Goal: Information Seeking & Learning: Learn about a topic

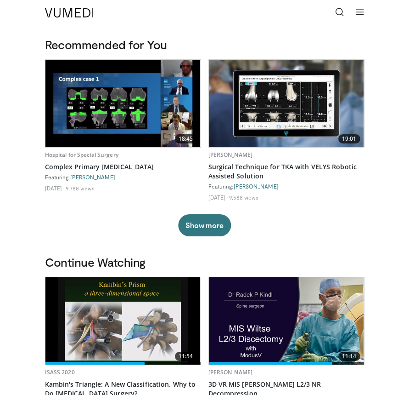
click at [334, 12] on link at bounding box center [340, 13] width 18 height 18
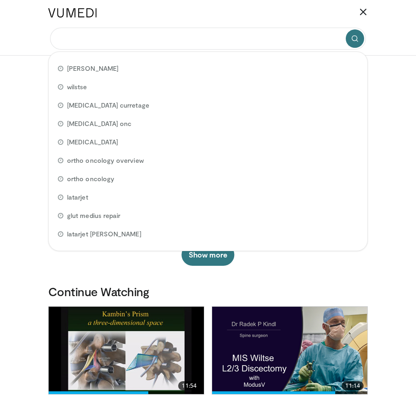
click at [108, 37] on input "Search topics, interventions" at bounding box center [208, 39] width 316 height 22
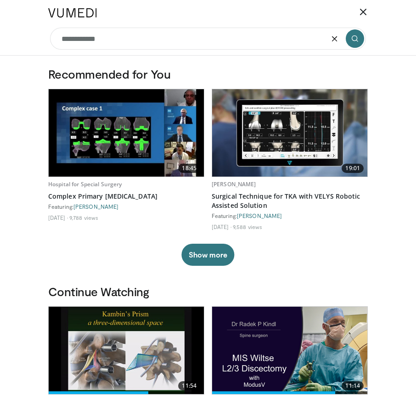
type input "**********"
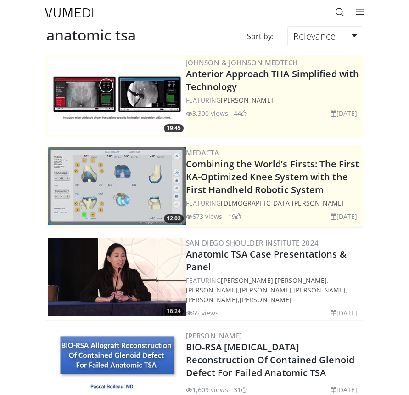
click at [341, 10] on icon at bounding box center [339, 11] width 9 height 9
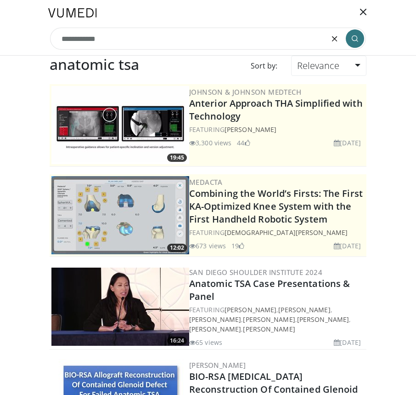
click at [172, 44] on input "**********" at bounding box center [208, 39] width 316 height 22
type input "**********"
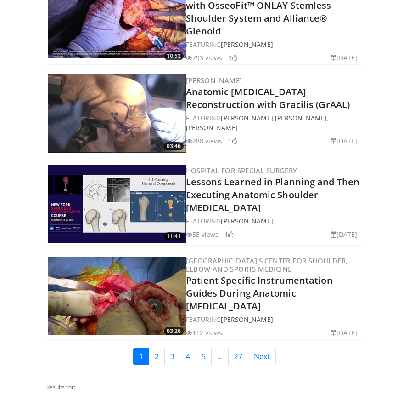
scroll to position [2178, 0]
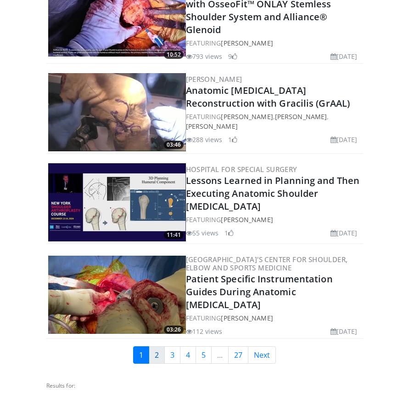
click at [160, 350] on link "2" at bounding box center [157, 354] width 16 height 17
click at [237, 313] on link "[PERSON_NAME]" at bounding box center [247, 317] width 52 height 9
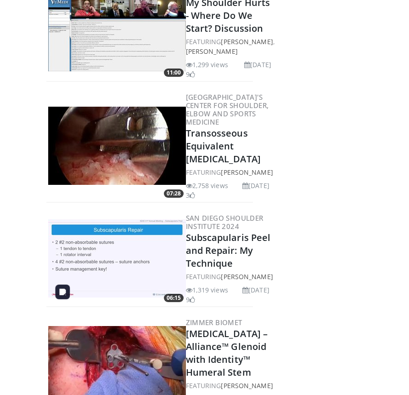
scroll to position [4856, 0]
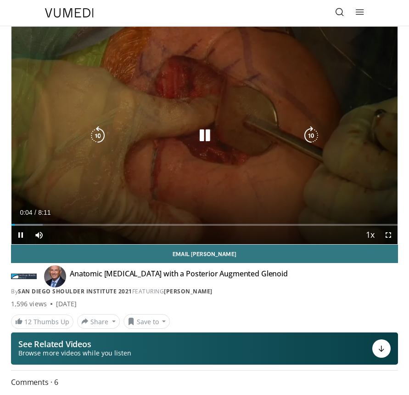
click at [208, 139] on icon "Video Player" at bounding box center [205, 135] width 18 height 18
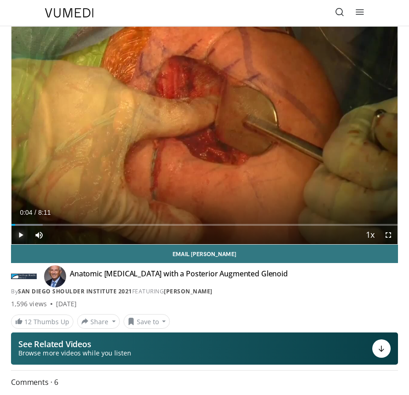
click at [22, 232] on span "Video Player" at bounding box center [20, 235] width 18 height 18
click at [392, 237] on span "Video Player" at bounding box center [388, 235] width 18 height 18
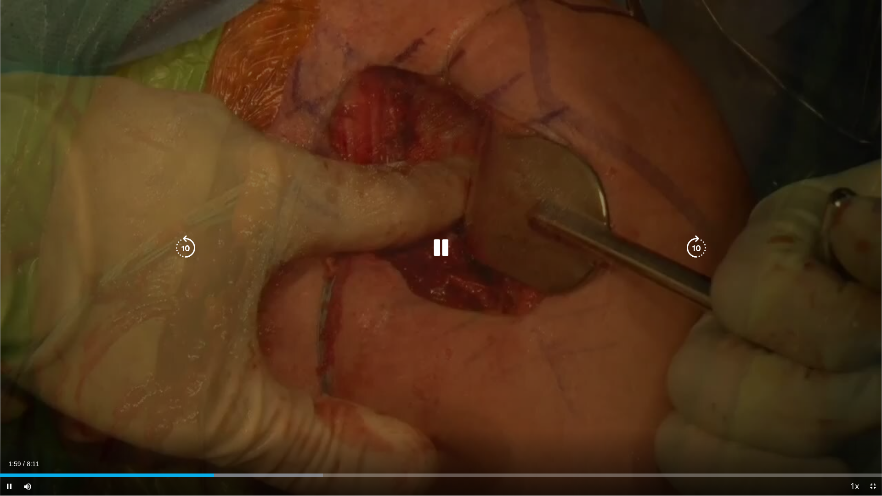
click at [401, 394] on div "30 seconds Tap to unmute" at bounding box center [441, 248] width 882 height 496
click at [362, 159] on div "30 seconds Tap to unmute" at bounding box center [441, 248] width 882 height 496
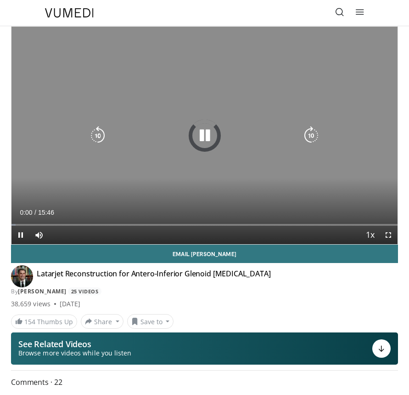
click at [209, 131] on icon "Video Player" at bounding box center [205, 135] width 18 height 18
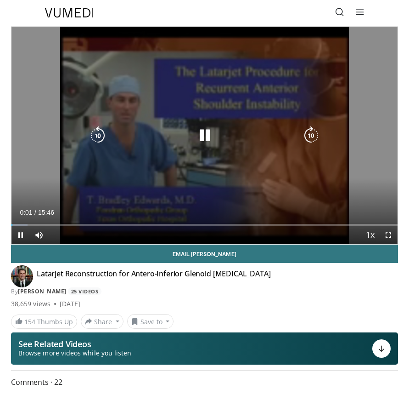
click at [203, 135] on icon "Video Player" at bounding box center [205, 135] width 18 height 18
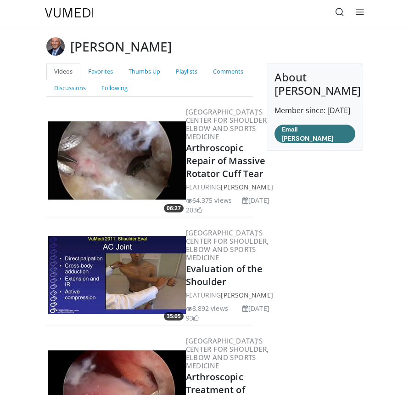
click at [335, 14] on icon at bounding box center [339, 11] width 9 height 9
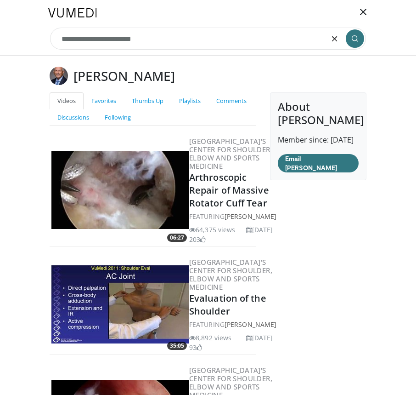
type input "**********"
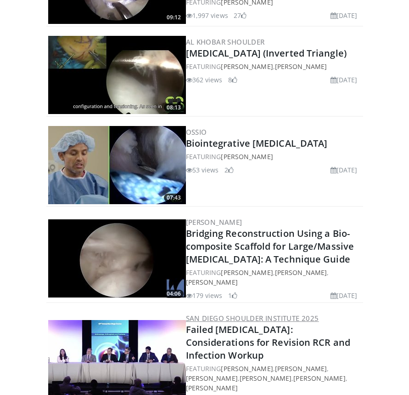
scroll to position [1540, 0]
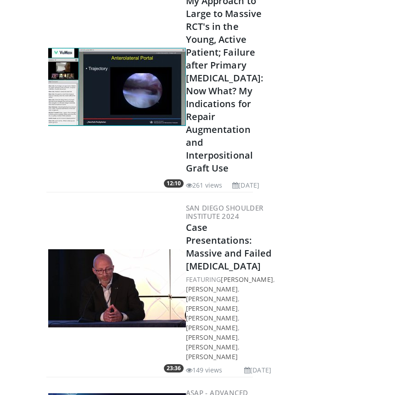
scroll to position [7759, 0]
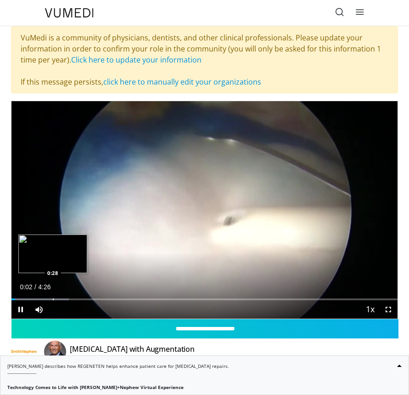
click at [53, 300] on div "Progress Bar" at bounding box center [53, 299] width 1 height 2
click at [46, 299] on div "Progress Bar" at bounding box center [46, 299] width 1 height 2
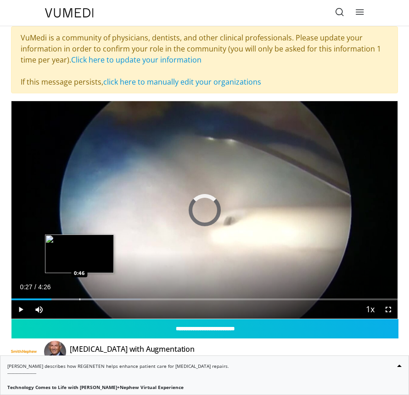
click at [79, 298] on div "Progress Bar" at bounding box center [79, 299] width 1 height 2
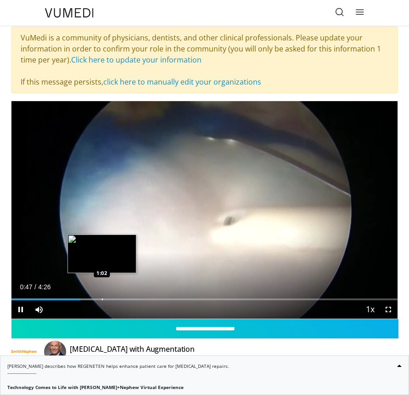
click at [102, 296] on div "Loaded : 33.49% 0:47 1:02" at bounding box center [204, 295] width 386 height 9
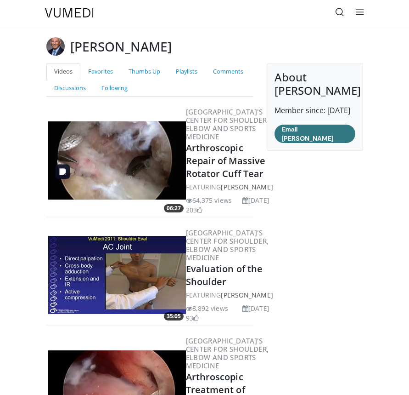
click at [149, 199] on img at bounding box center [117, 160] width 138 height 78
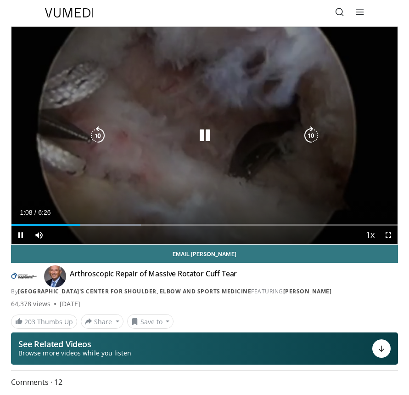
click at [147, 170] on div "10 seconds Tap to unmute" at bounding box center [204, 135] width 386 height 217
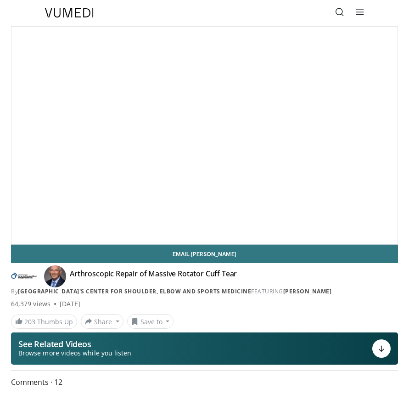
click at [344, 14] on icon at bounding box center [339, 11] width 9 height 9
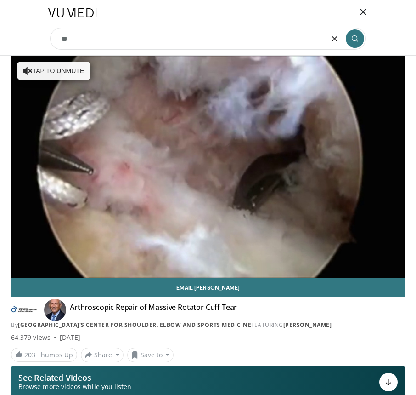
type input "*"
type input "**********"
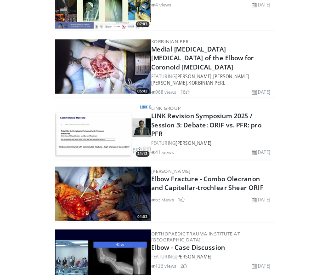
scroll to position [605, 0]
